Goal: Consume media (video, audio): Consume media (video, audio)

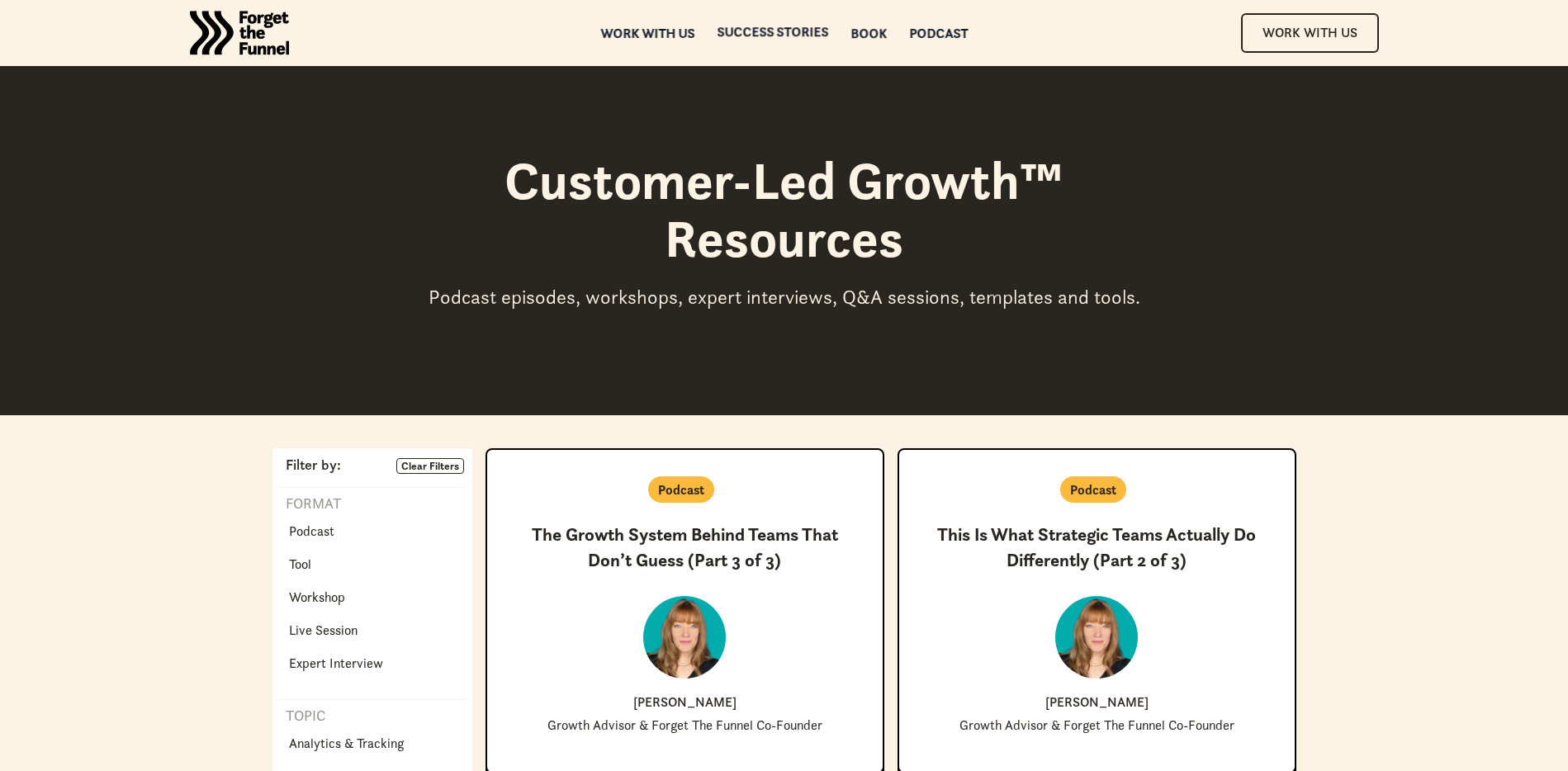
click at [872, 38] on div "Book" at bounding box center [868, 33] width 37 height 12
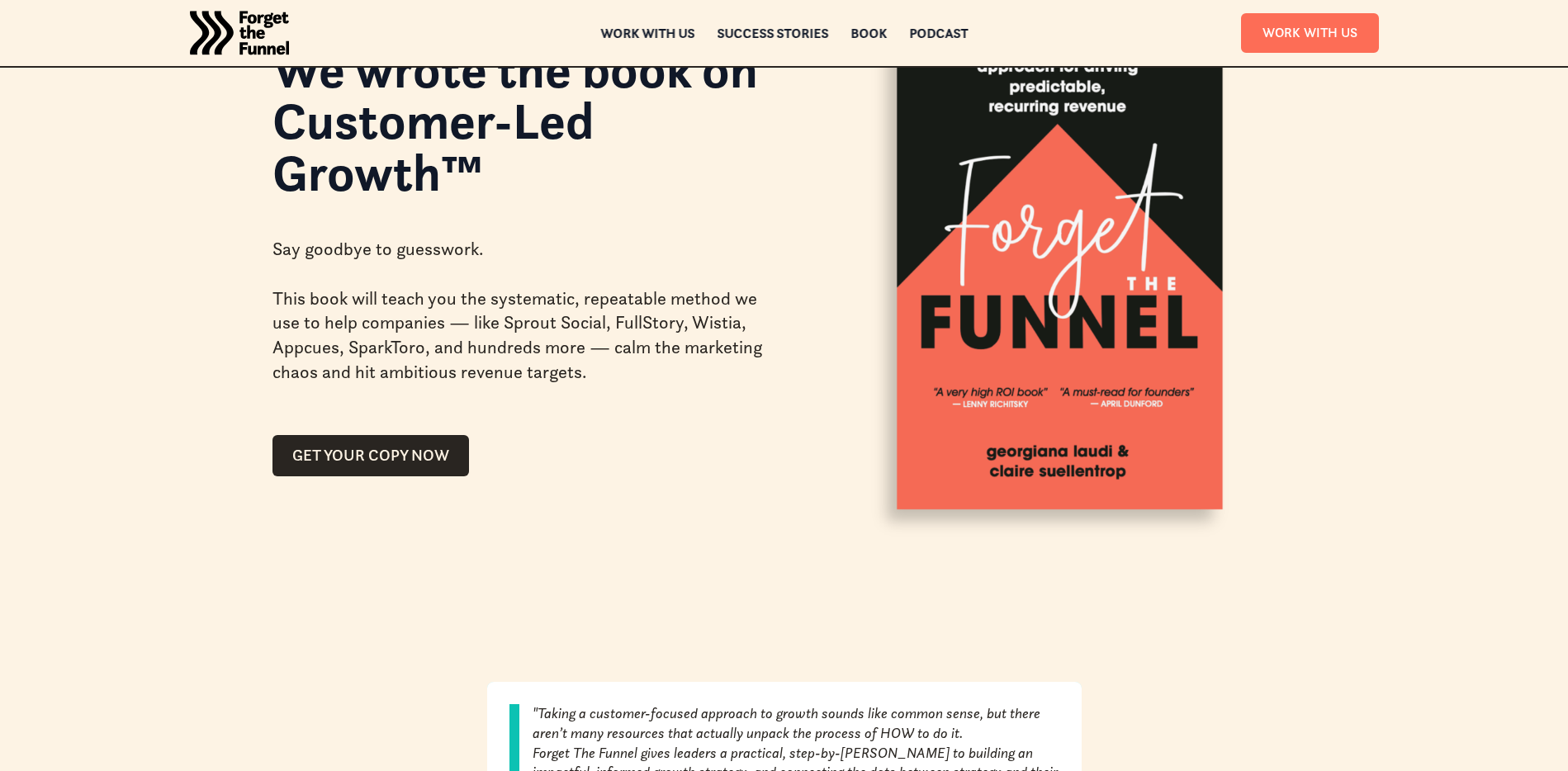
scroll to position [147, 0]
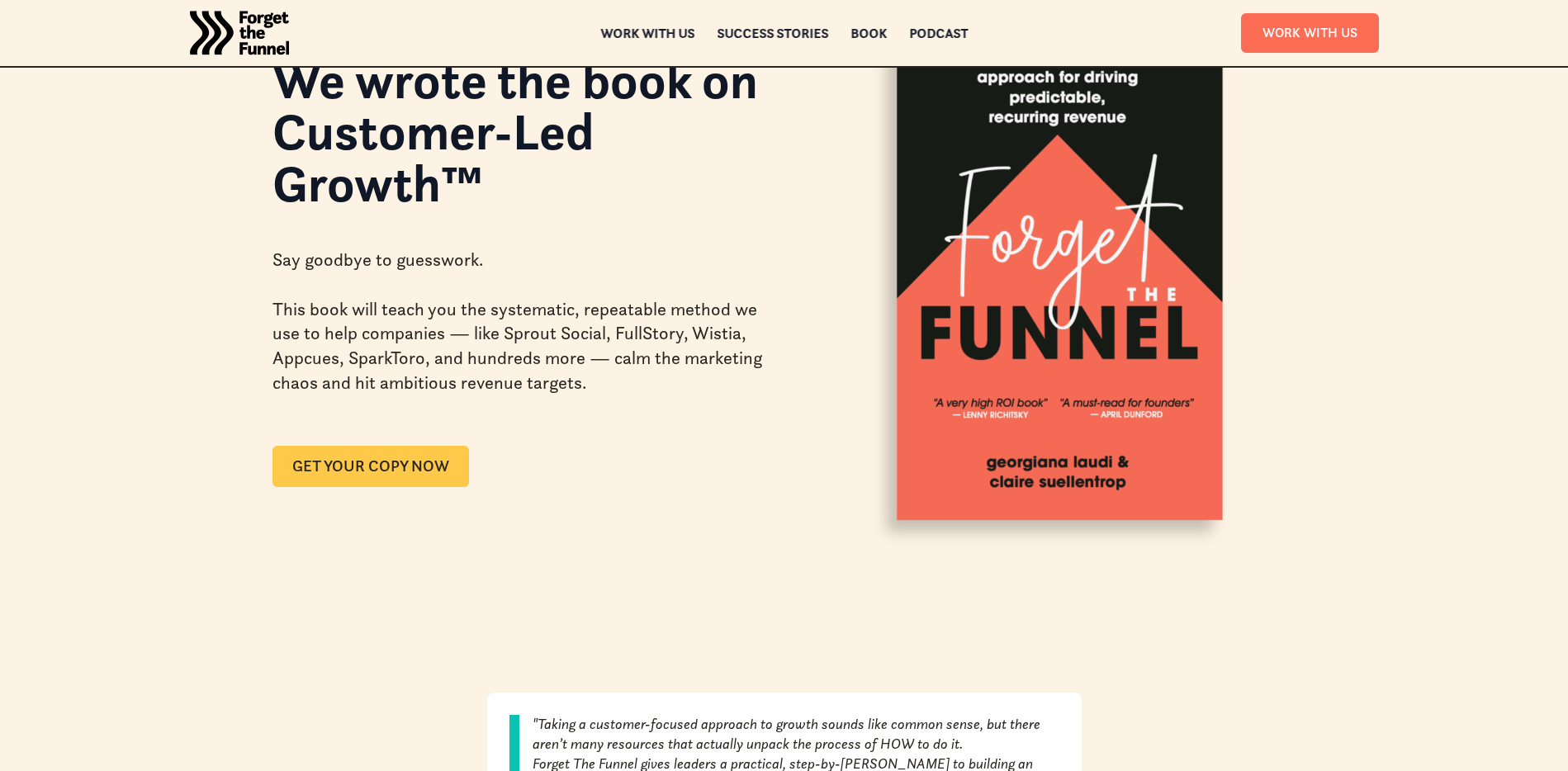
click at [407, 482] on link "GET YOUR COPY NOW" at bounding box center [370, 466] width 196 height 42
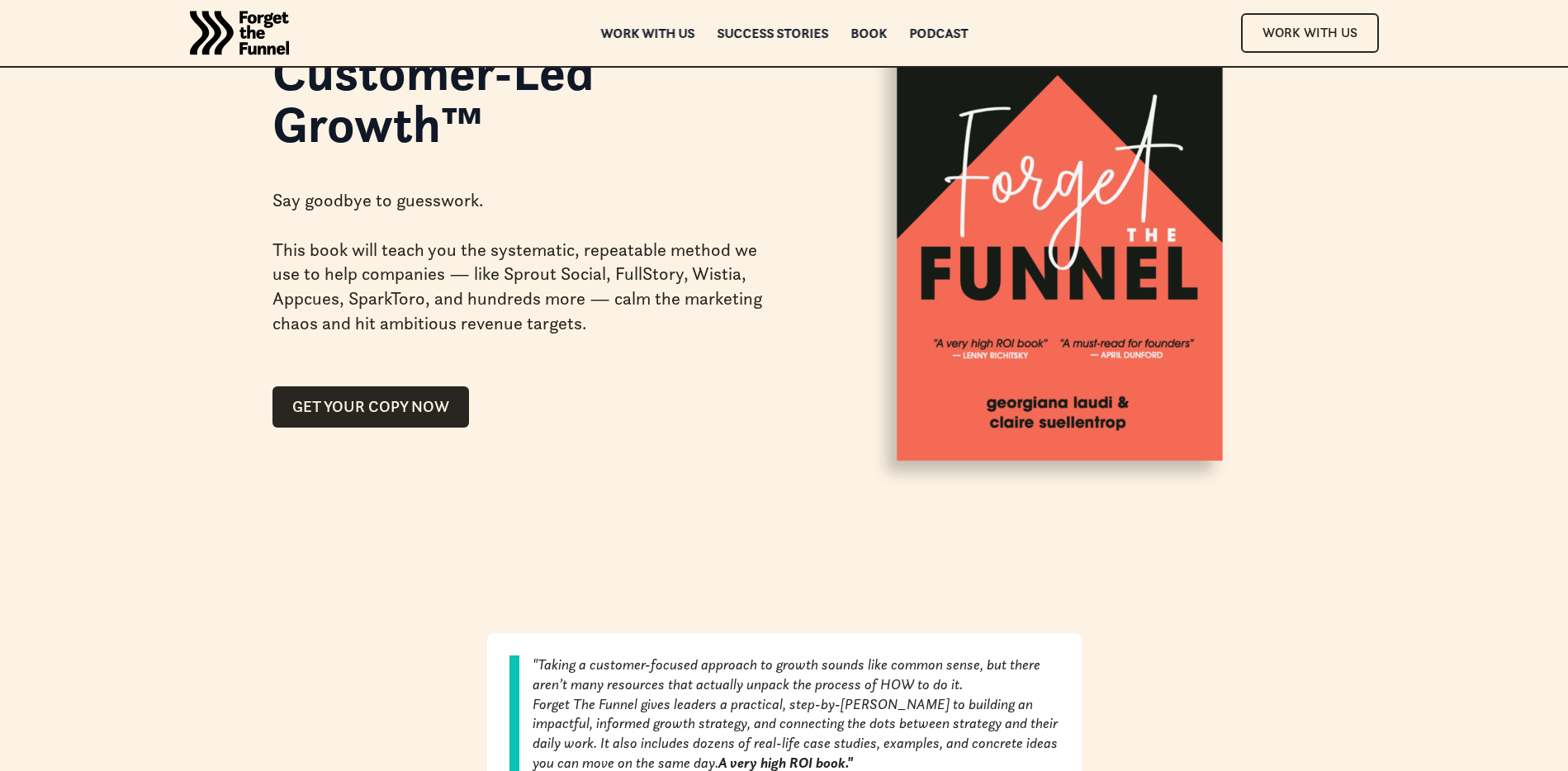
scroll to position [0, 0]
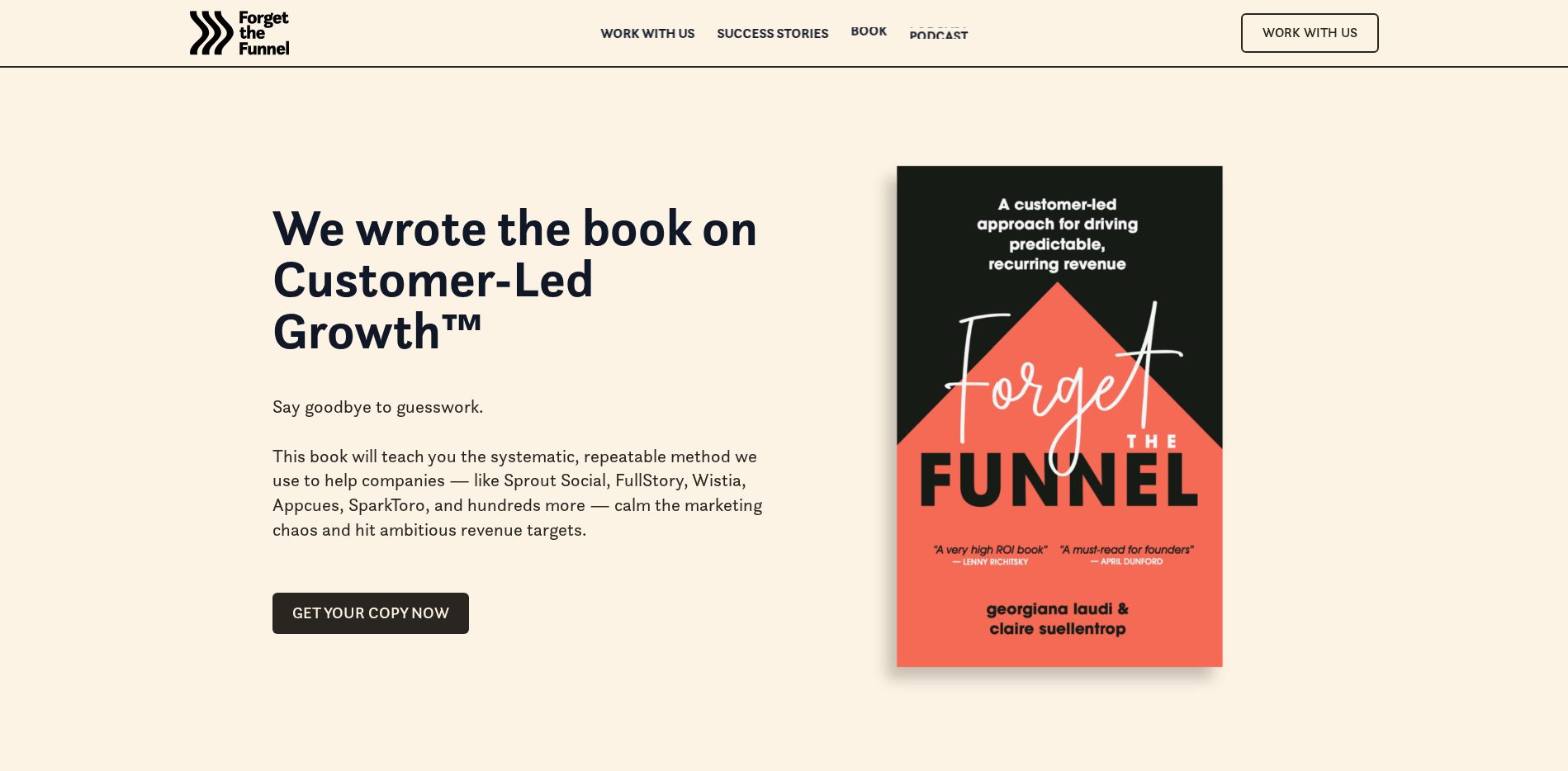
click at [928, 30] on div "Podcast" at bounding box center [938, 36] width 59 height 12
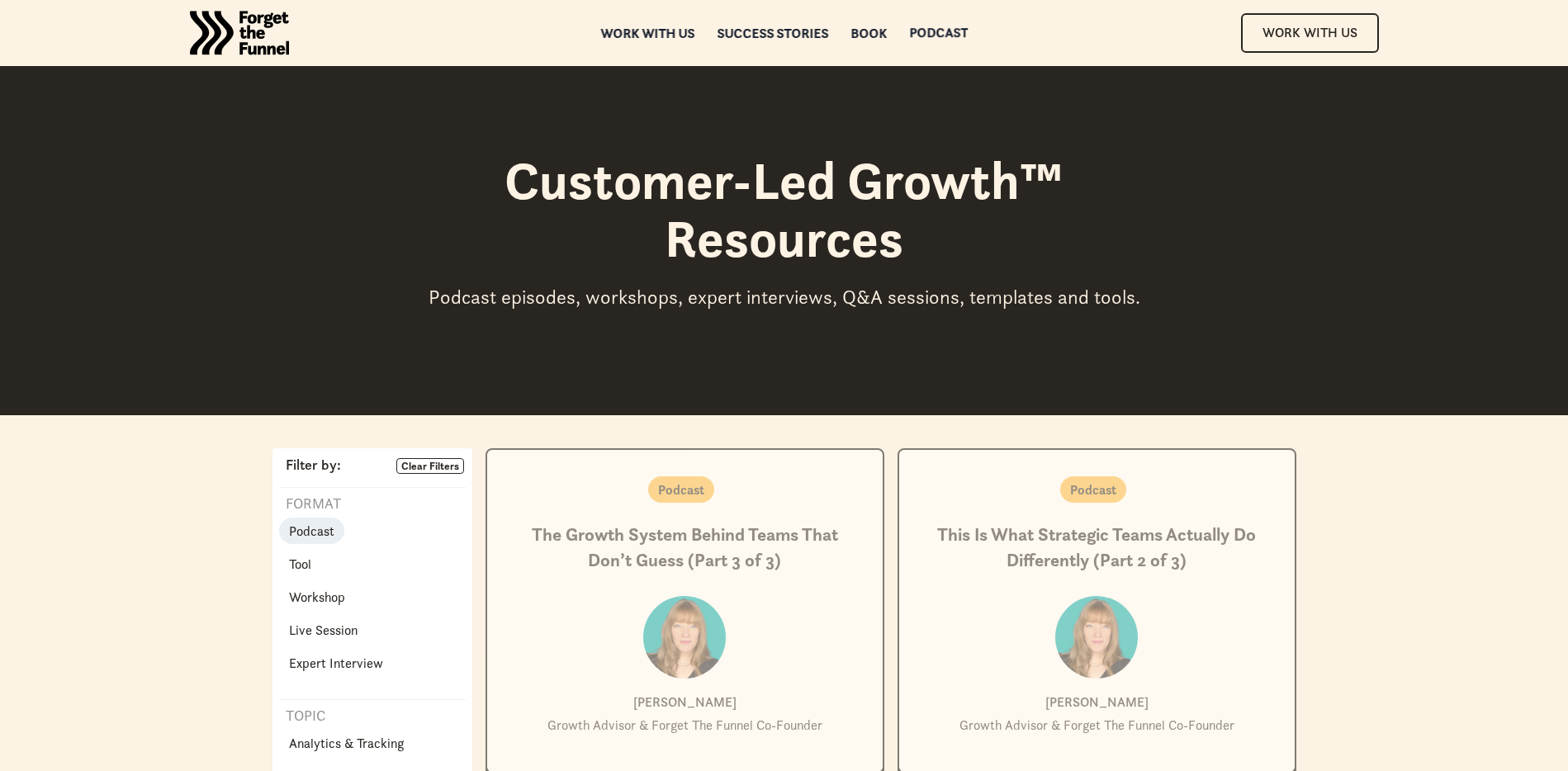
scroll to position [289, 0]
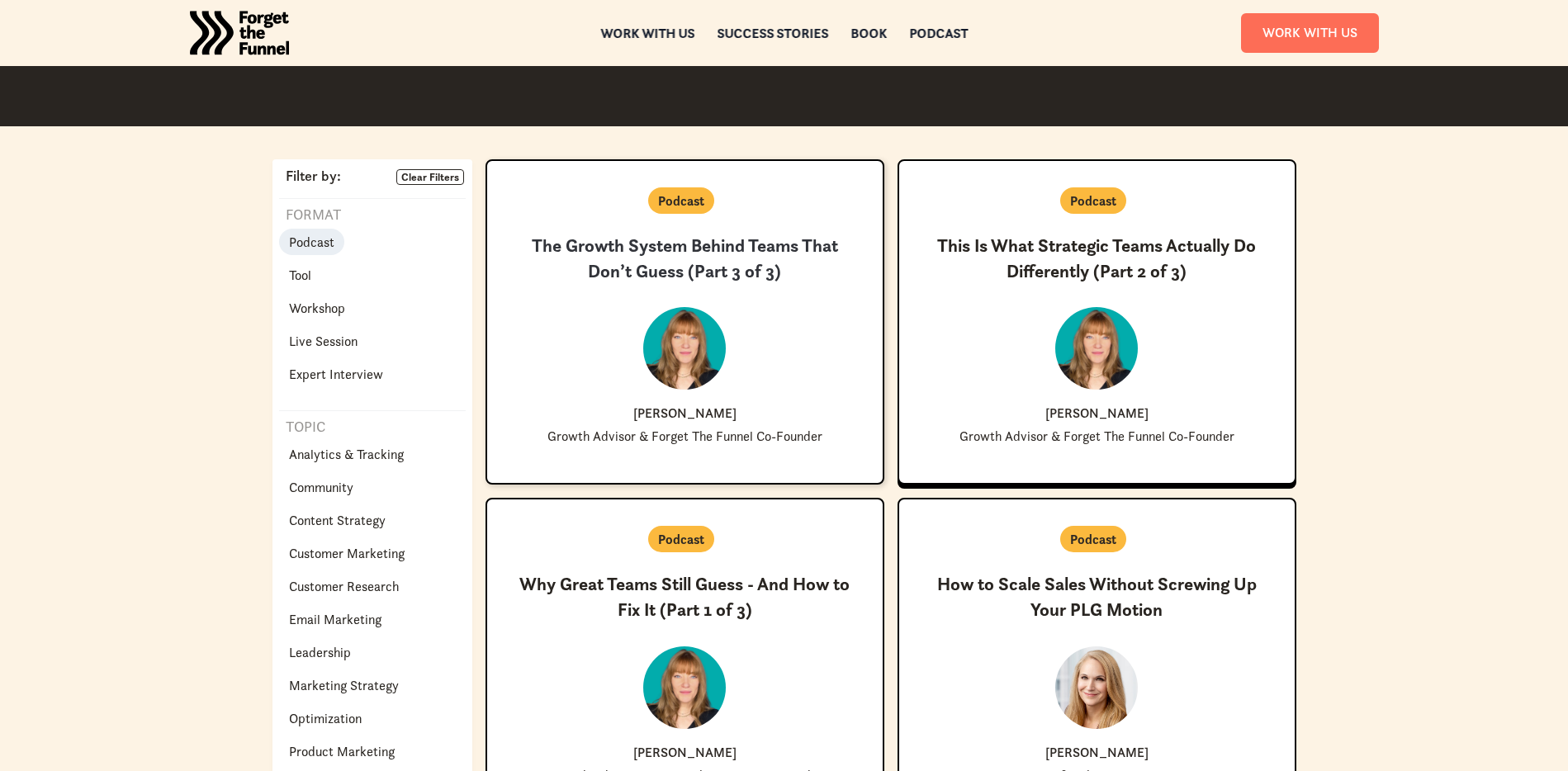
click at [648, 271] on h3 "The Growth System Behind Teams That Don’t Guess (Part 3 of 3)" at bounding box center [685, 259] width 342 height 51
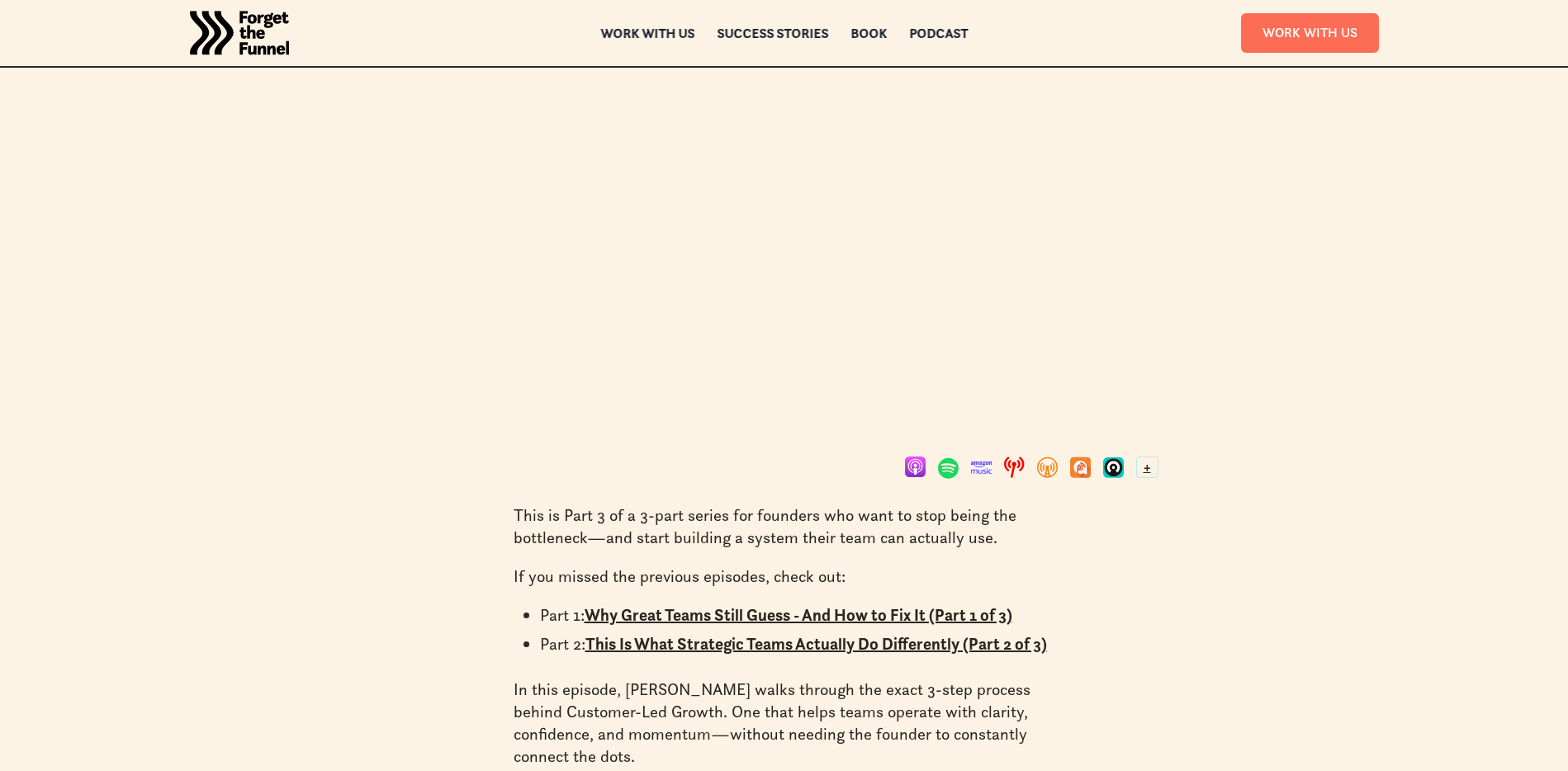
scroll to position [768, 0]
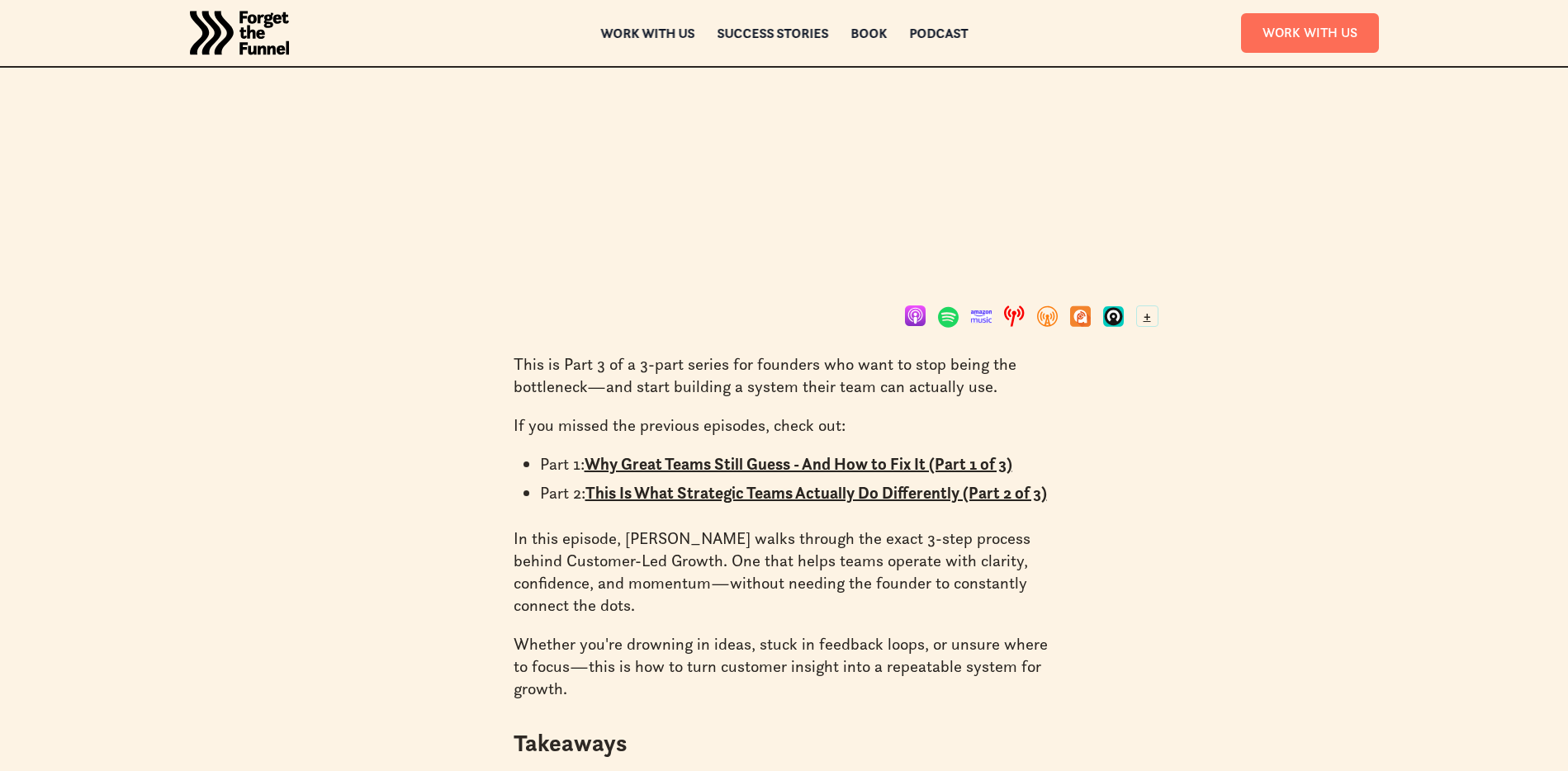
click at [954, 321] on link at bounding box center [948, 318] width 20 height 25
